Goal: Information Seeking & Learning: Learn about a topic

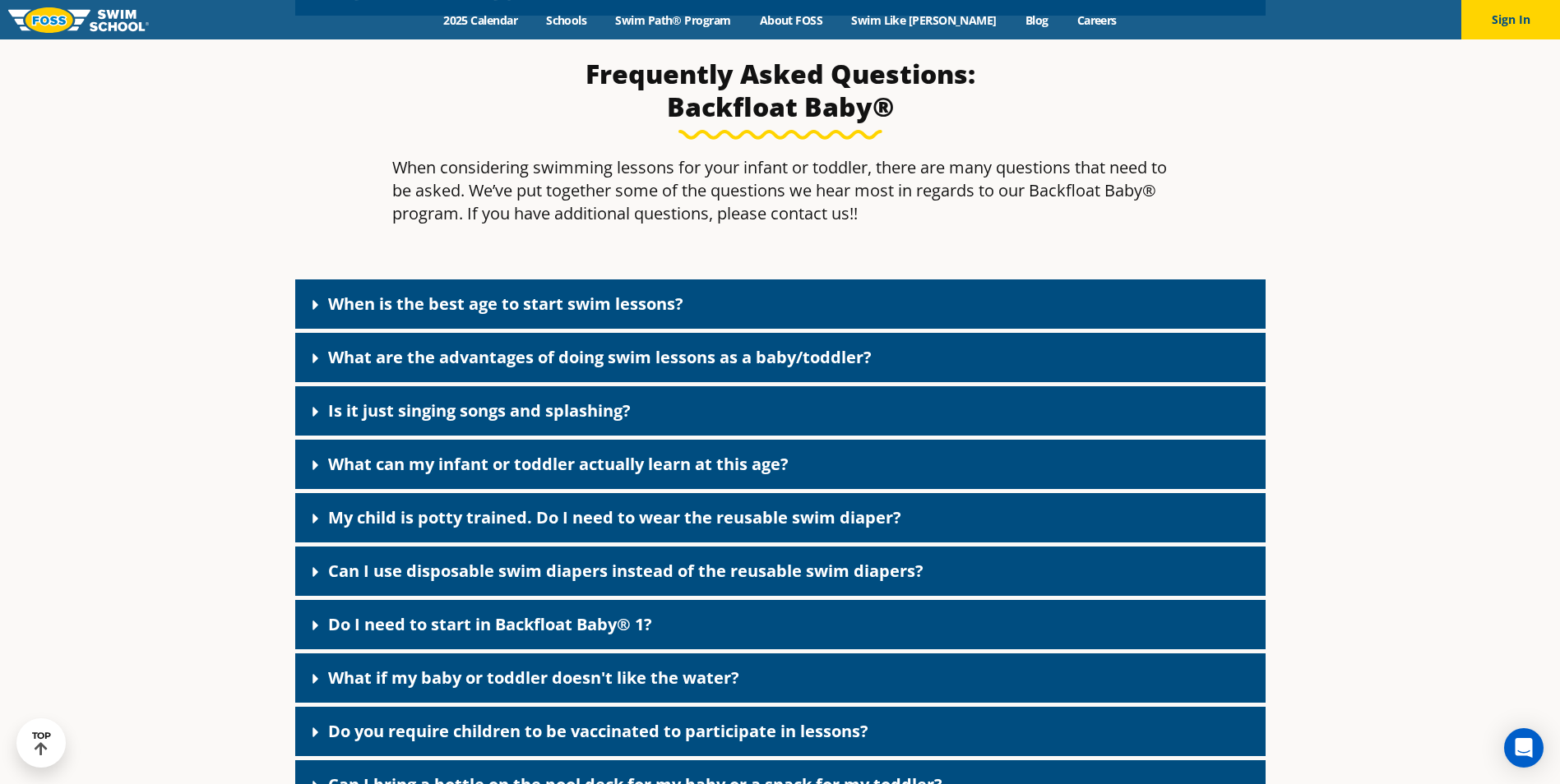
scroll to position [1727, 0]
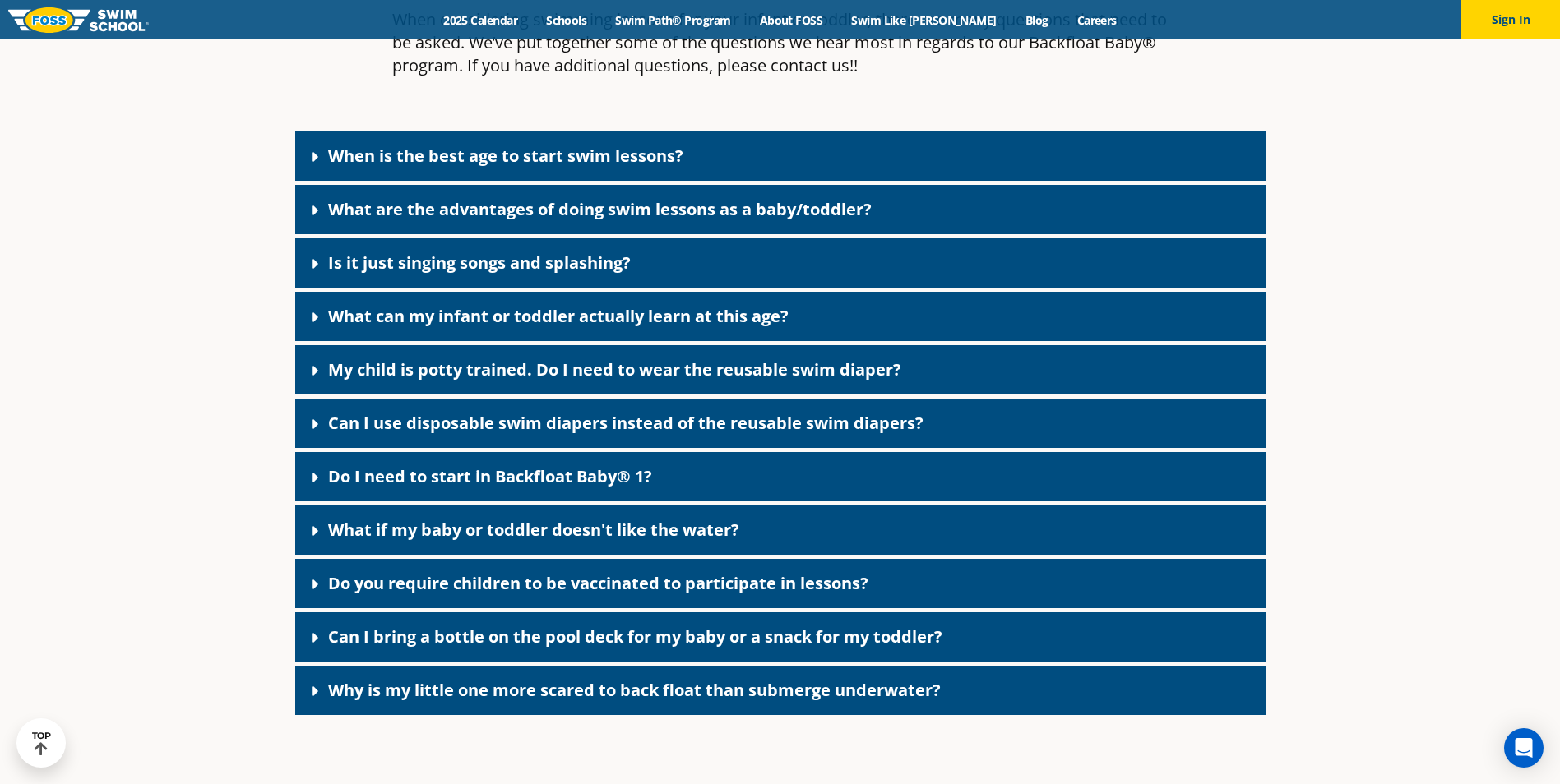
click at [491, 156] on link "When is the best age to start swim lessons?" at bounding box center [506, 156] width 355 height 22
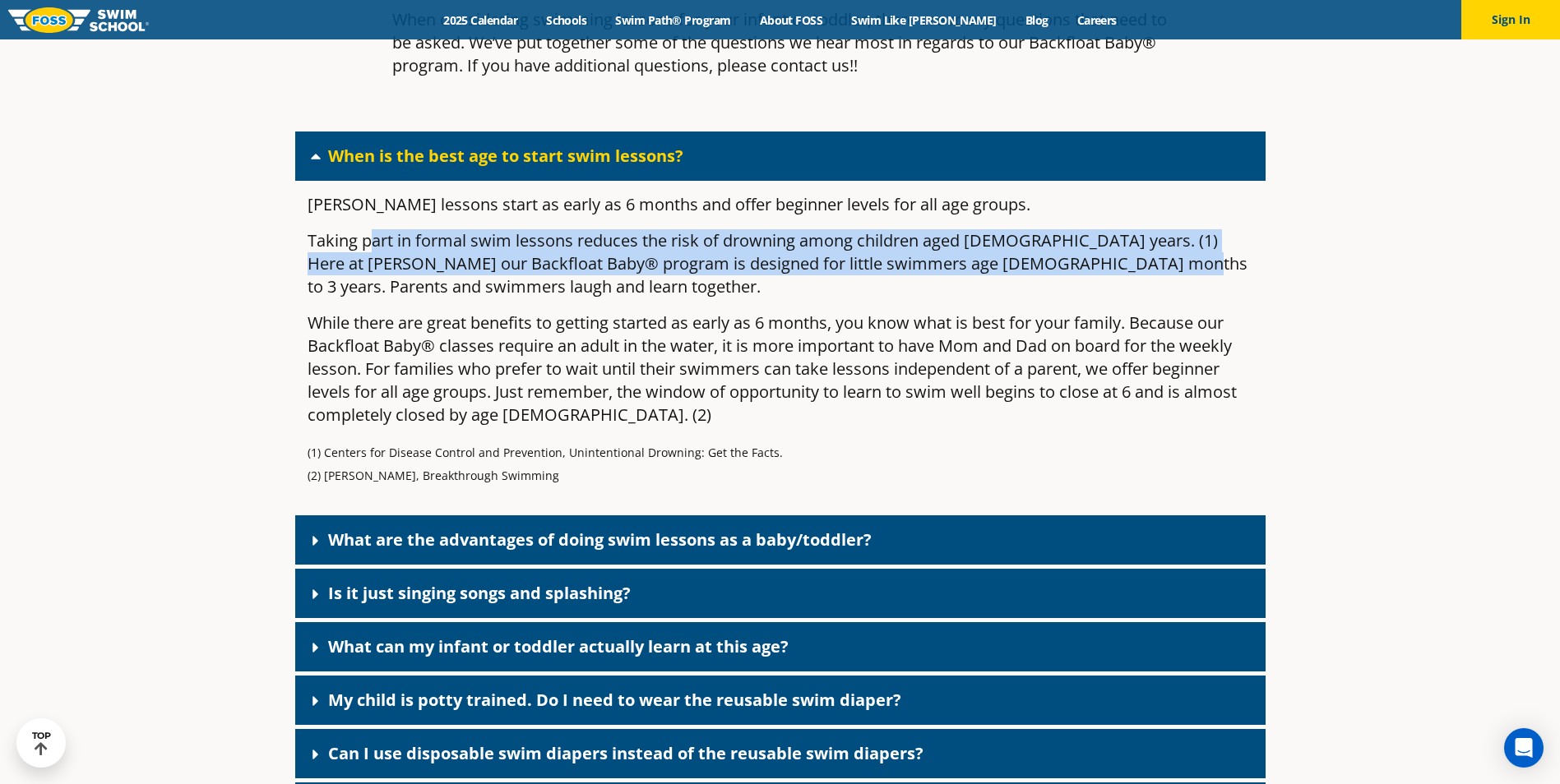
drag, startPoint x: 374, startPoint y: 246, endPoint x: 1126, endPoint y: 254, distance: 752.0
click at [1126, 254] on p "Taking part in formal swim lessons reduces the risk of drowning among children …" at bounding box center [781, 264] width 946 height 69
drag, startPoint x: 1126, startPoint y: 254, endPoint x: 1119, endPoint y: 273, distance: 20.2
click at [1119, 273] on p "Taking part in formal swim lessons reduces the risk of drowning among children …" at bounding box center [781, 264] width 946 height 69
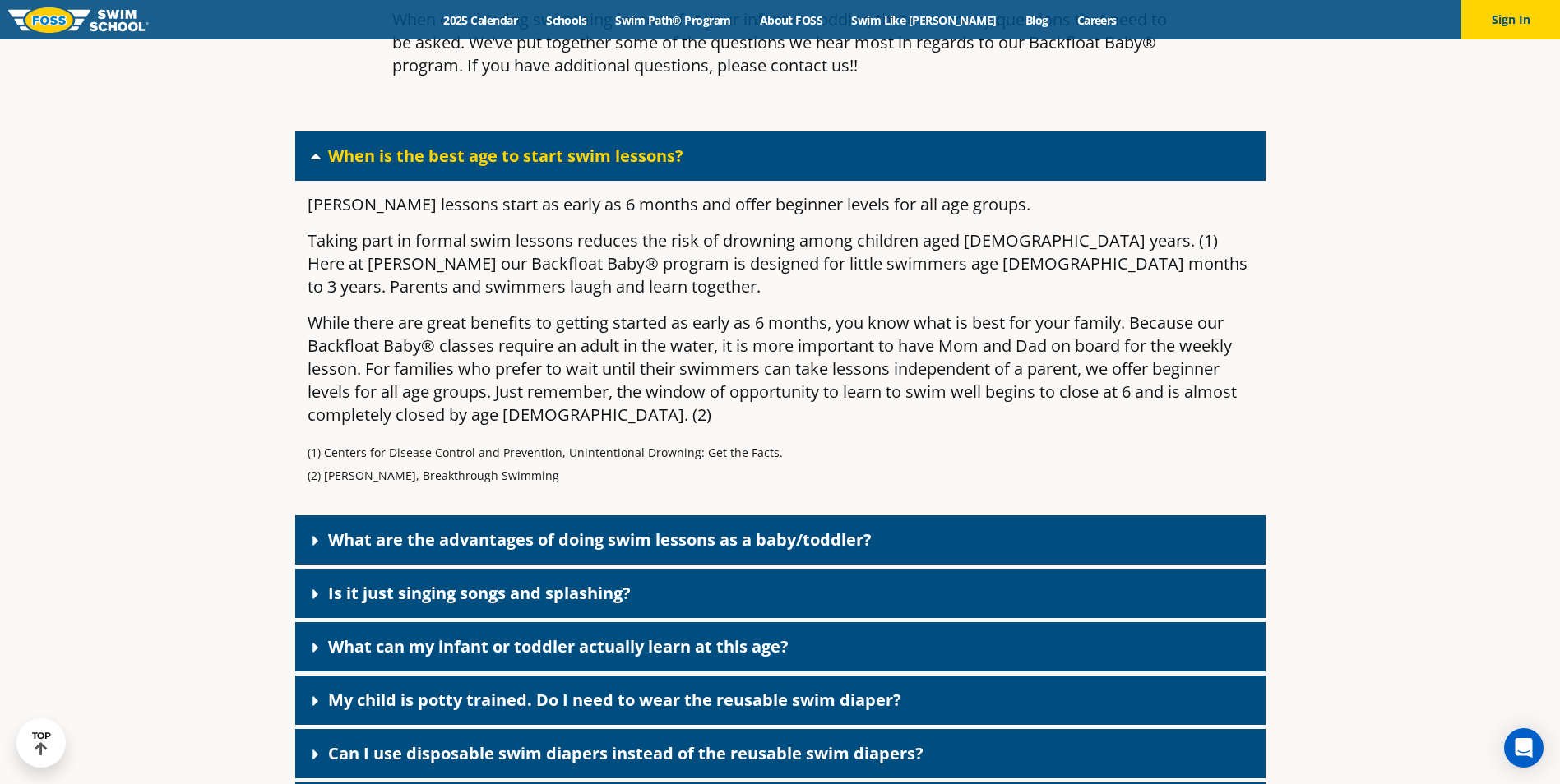
click at [1039, 324] on p "While there are great benefits to getting started as early as 6 months, you kno…" at bounding box center [781, 368] width 946 height 115
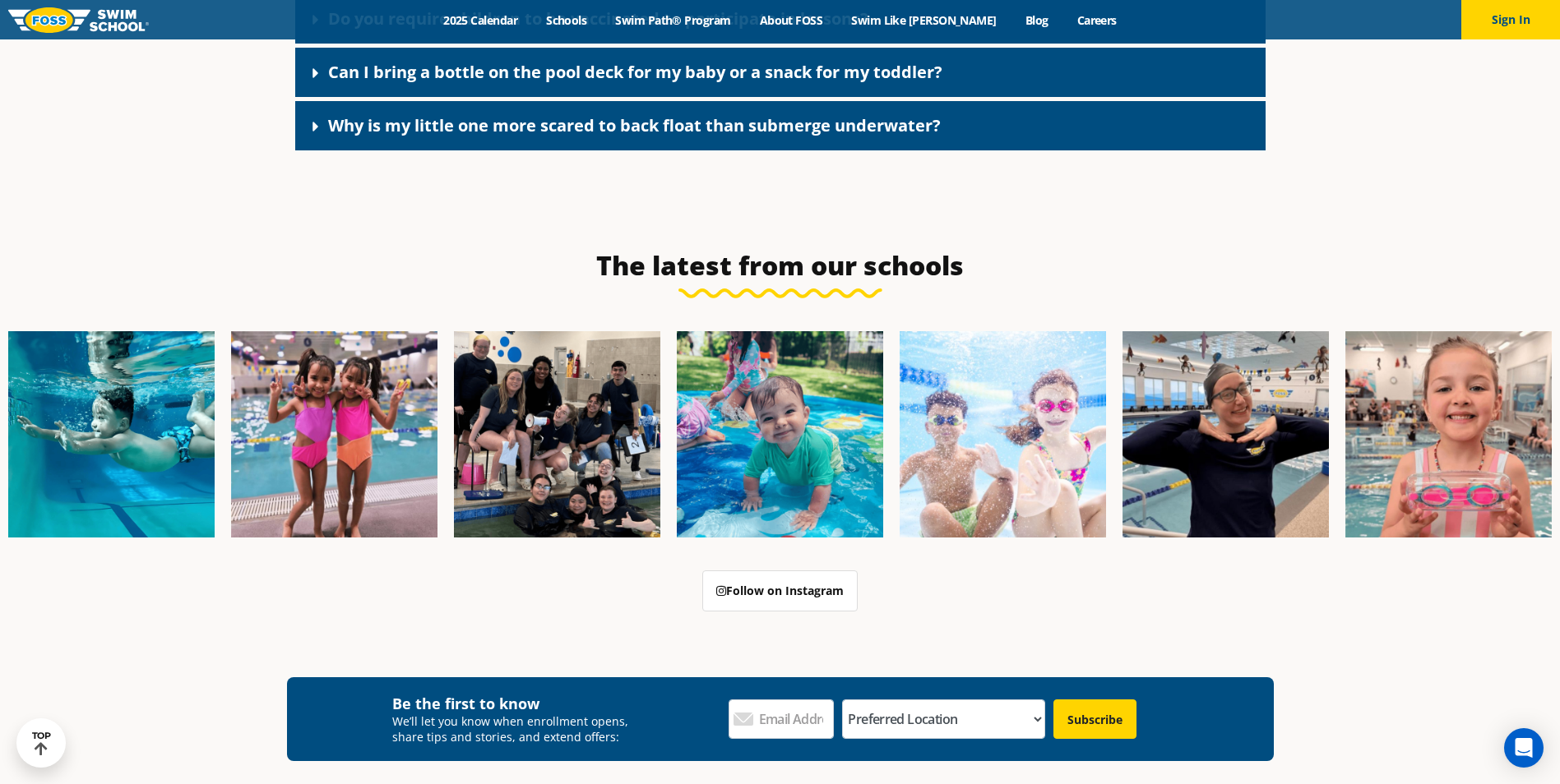
scroll to position [2713, 0]
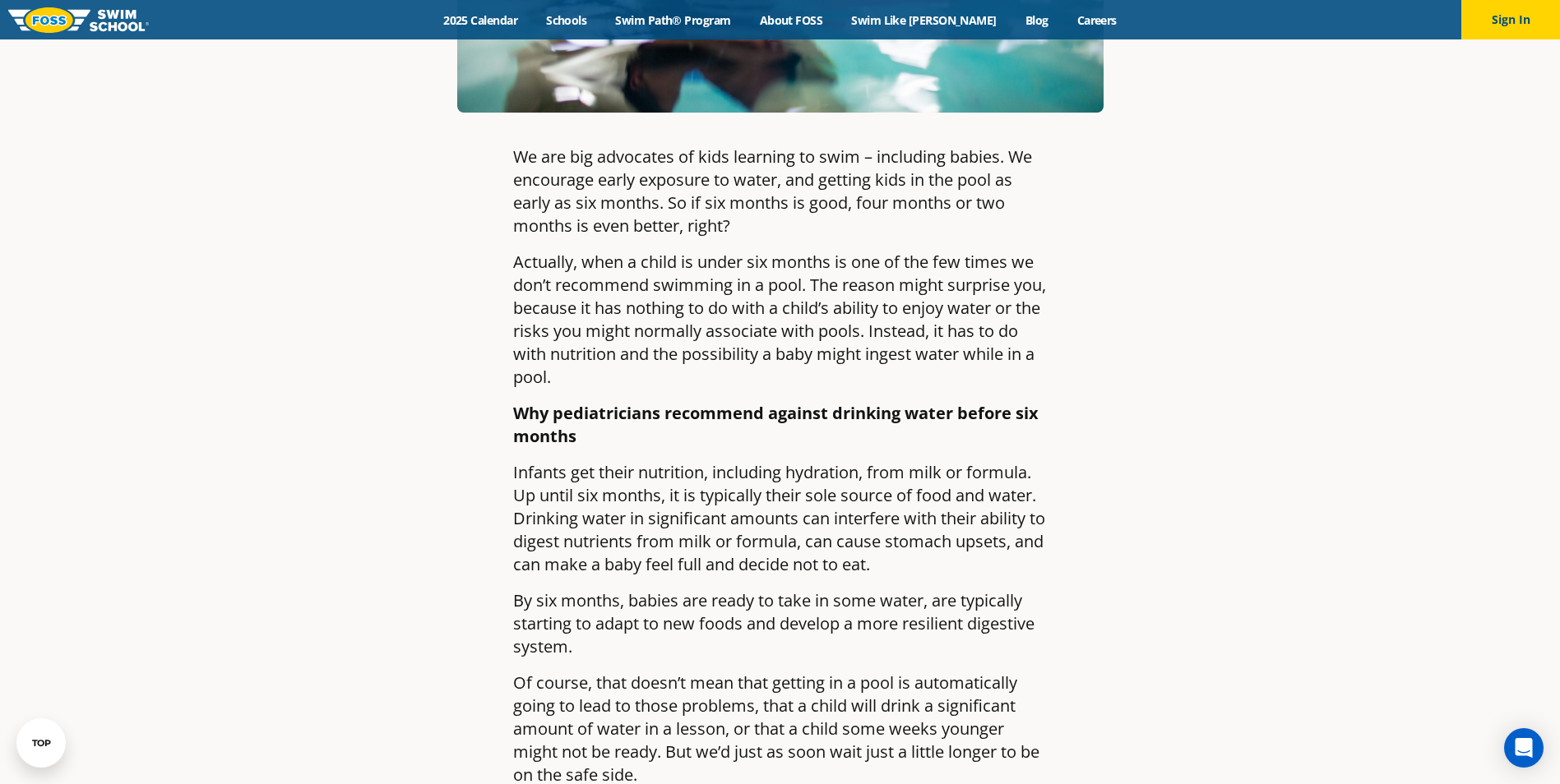
scroll to position [658, 0]
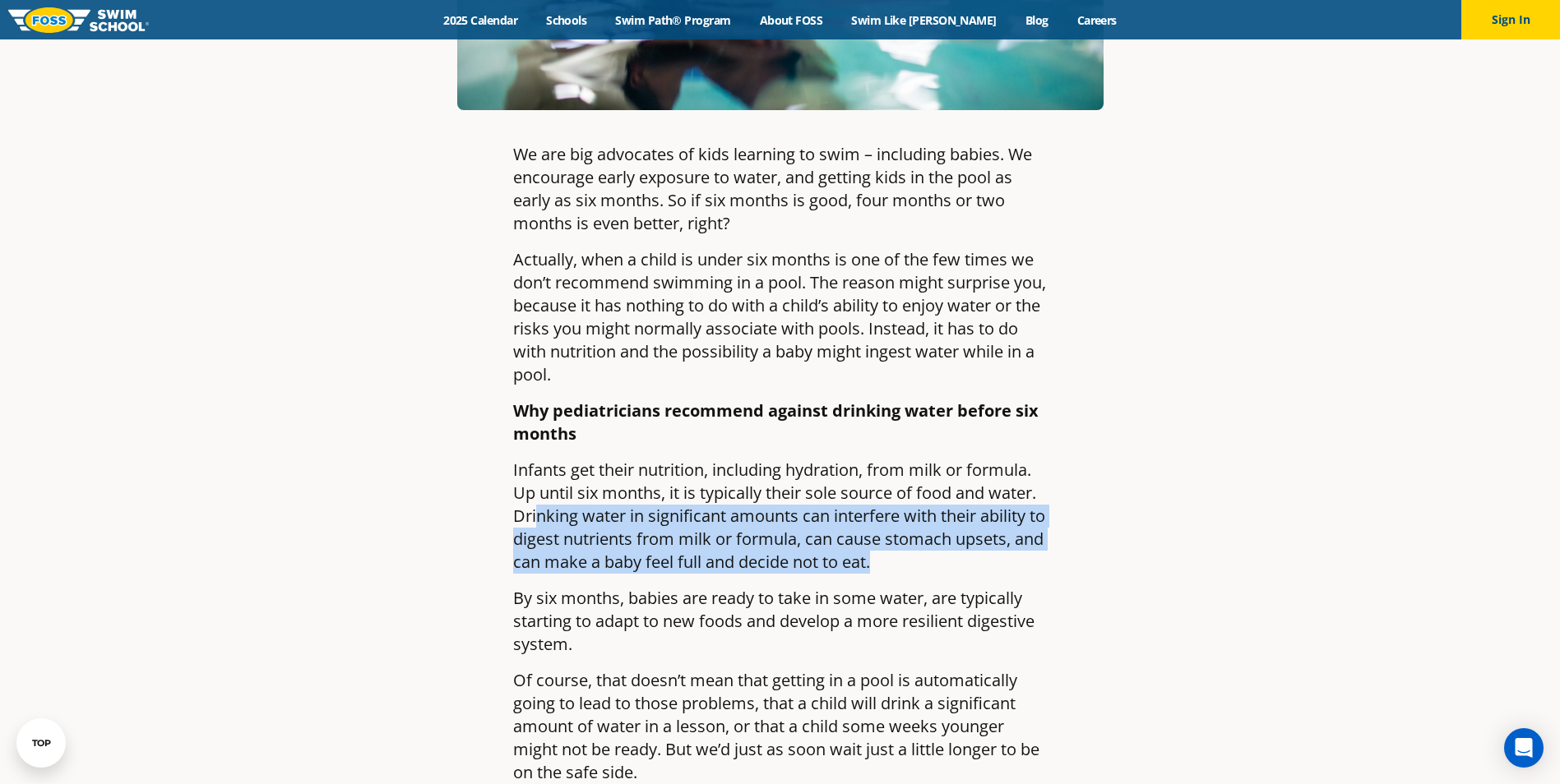
drag, startPoint x: 537, startPoint y: 467, endPoint x: 926, endPoint y: 524, distance: 393.2
click at [926, 524] on p "Infants get their nutrition, including hydration, from milk or formula. Up unti…" at bounding box center [780, 516] width 534 height 115
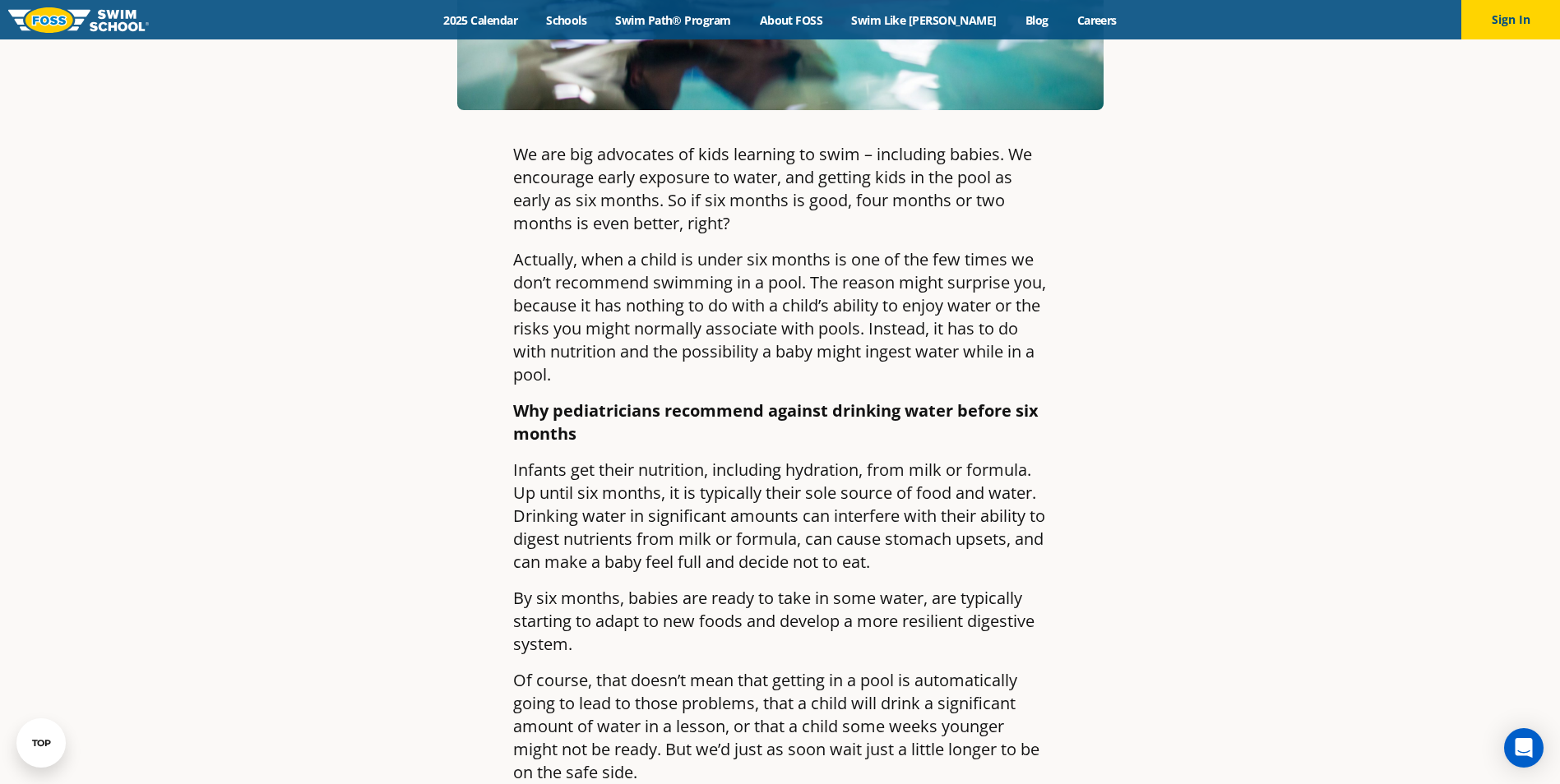
drag, startPoint x: 926, startPoint y: 524, endPoint x: 926, endPoint y: 586, distance: 62.0
click at [926, 587] on p "By six months, babies are ready to take in some water, are typically starting t…" at bounding box center [780, 622] width 534 height 69
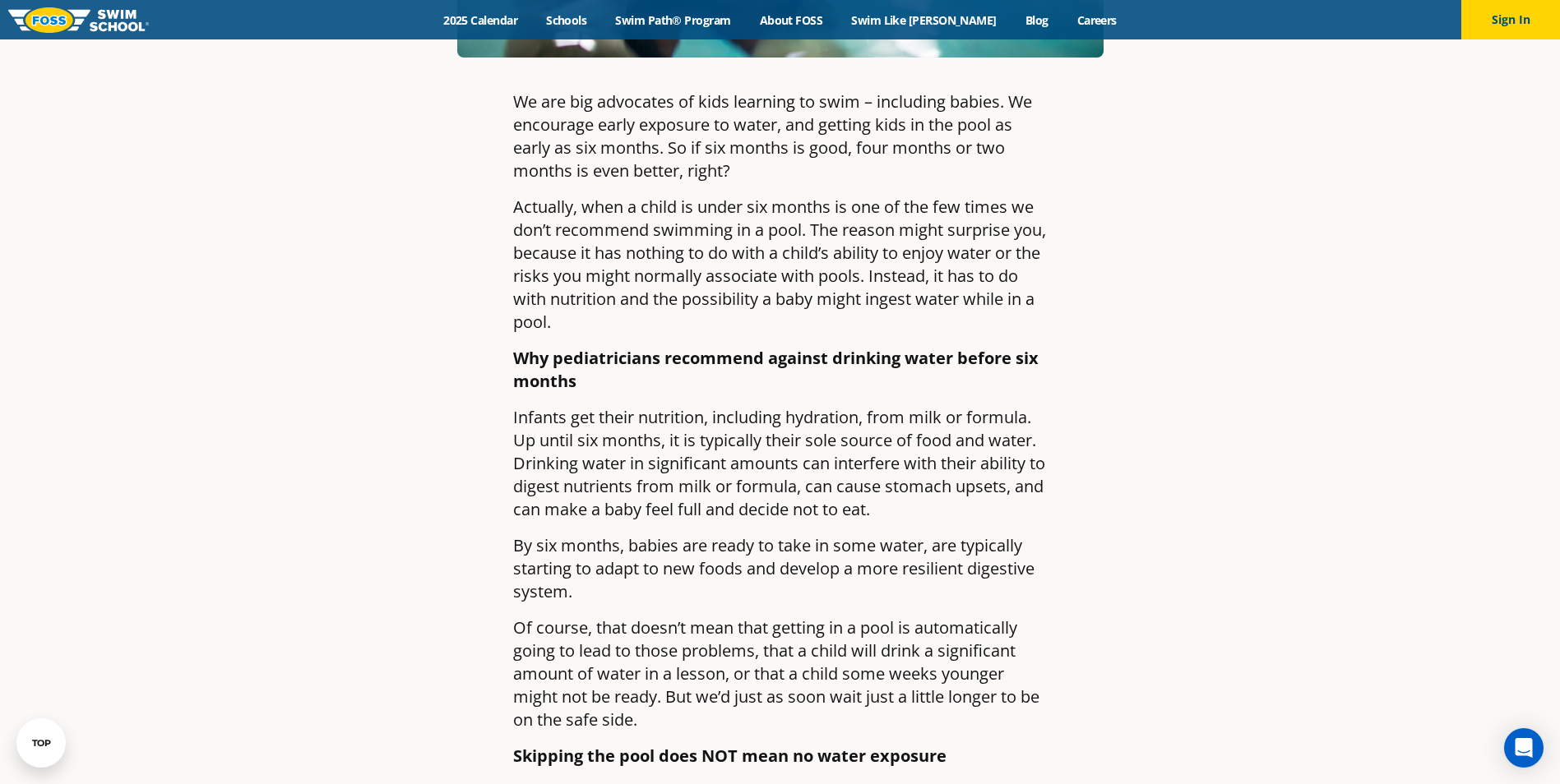
scroll to position [740, 0]
